Goal: Task Accomplishment & Management: Complete application form

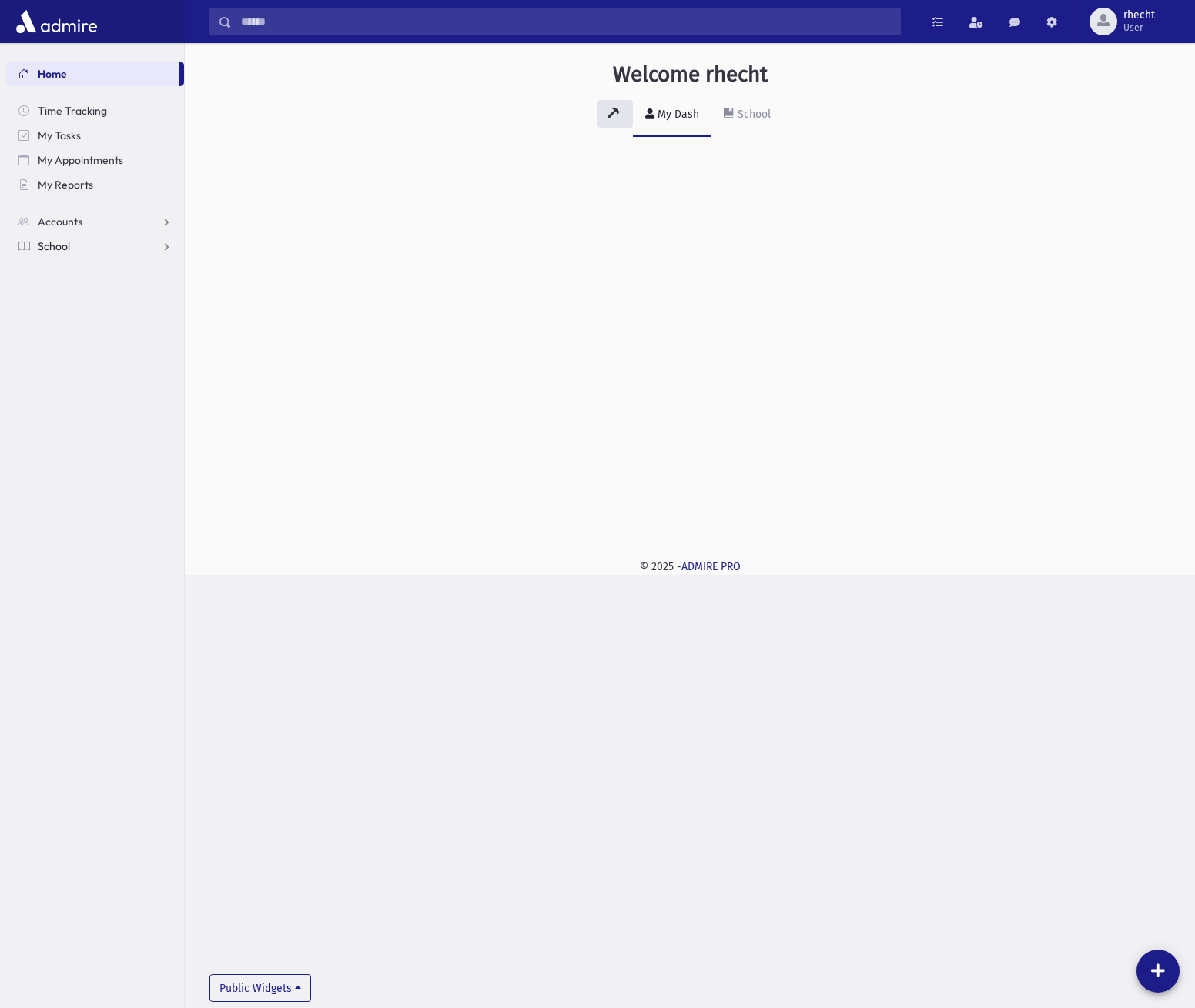
click at [119, 248] on link "School" at bounding box center [94, 246] width 178 height 25
click at [115, 299] on link "Attendance" at bounding box center [94, 295] width 178 height 25
click at [66, 319] on span "Entry" at bounding box center [72, 320] width 27 height 14
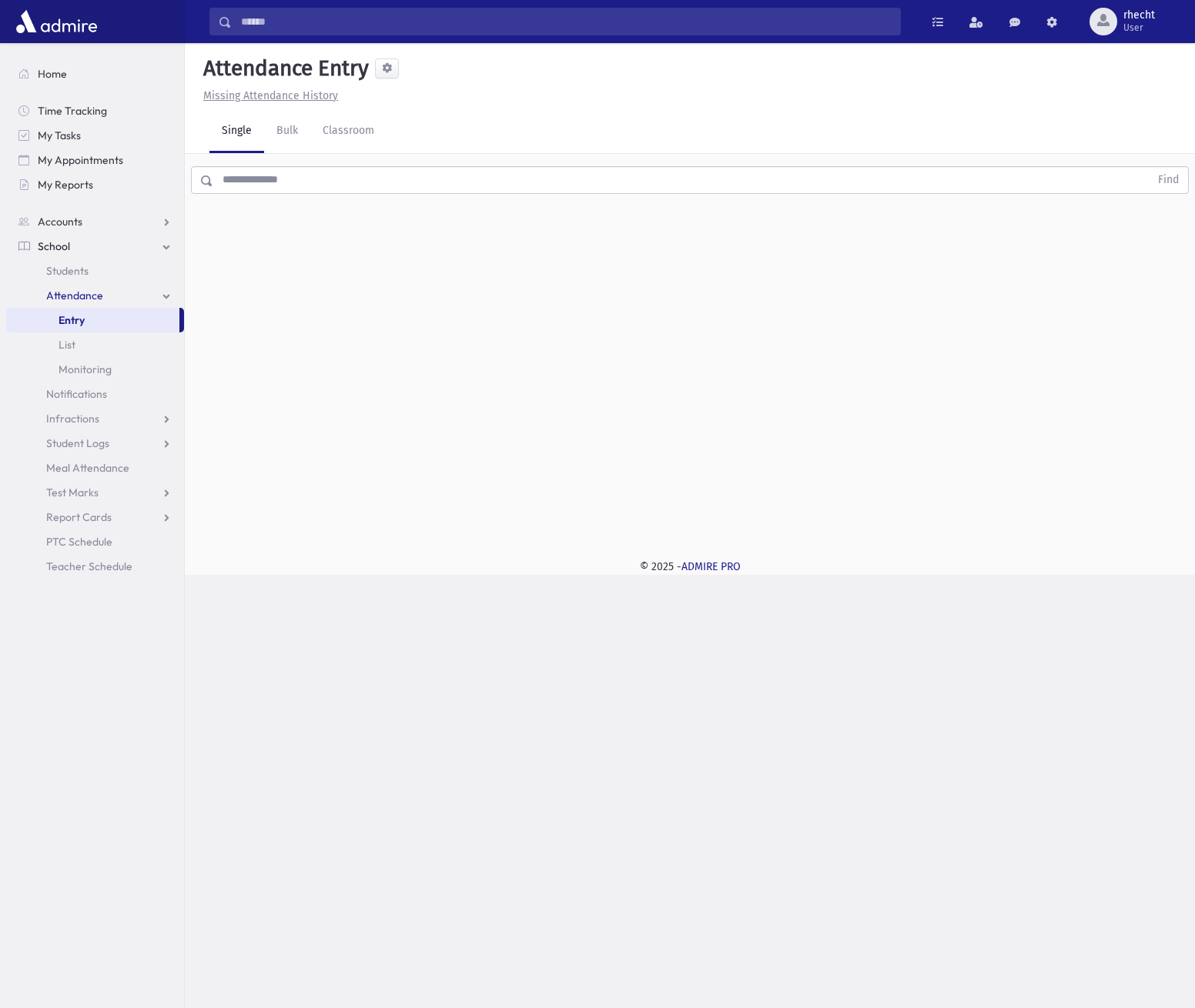
click at [374, 173] on input "text" at bounding box center [681, 180] width 937 height 28
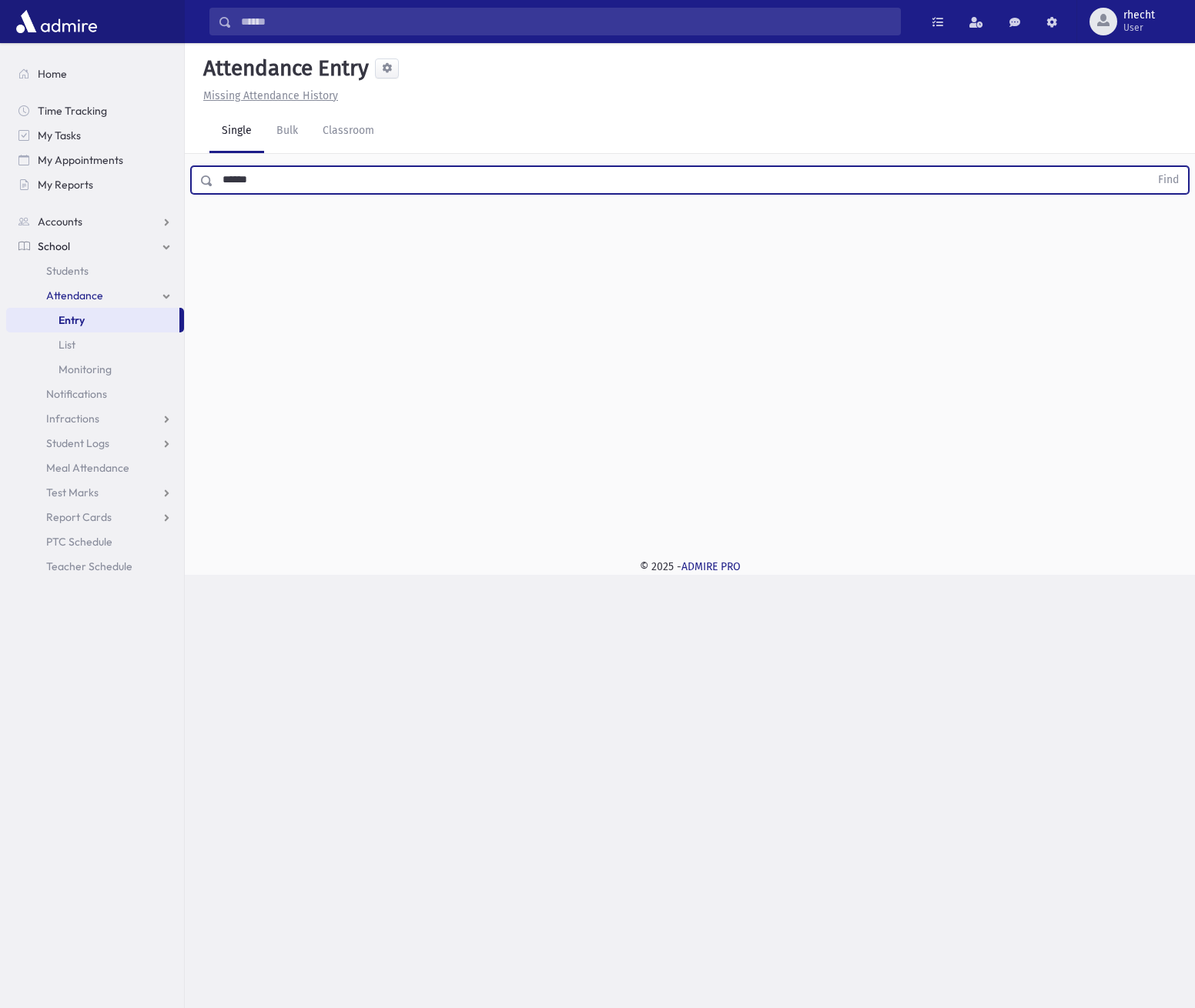
type input "******"
click at [1149, 167] on button "Find" at bounding box center [1168, 180] width 39 height 27
